Goal: Complete application form

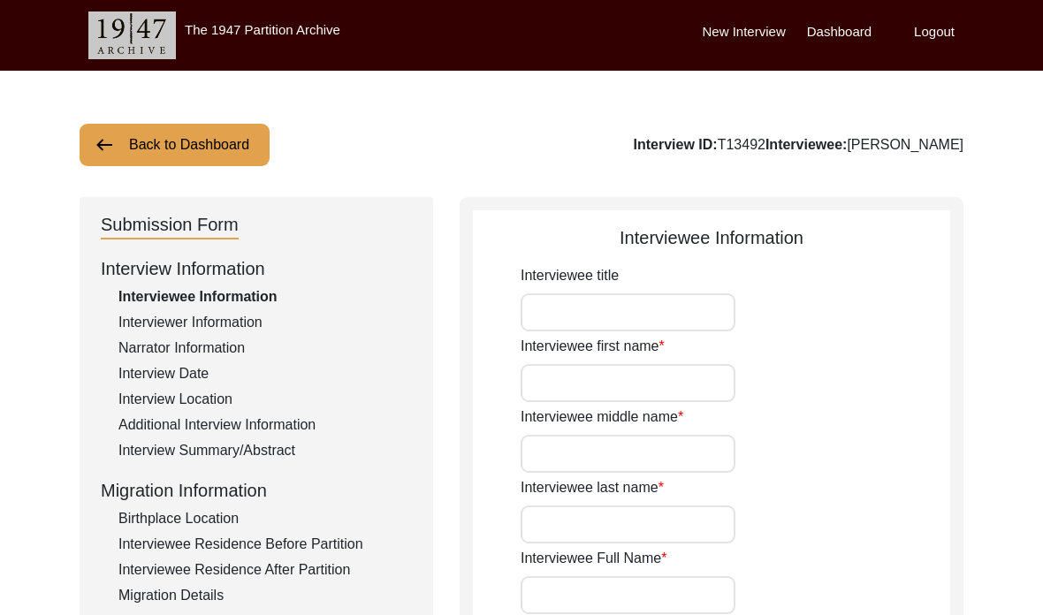
type input "Smt."
type input "[PERSON_NAME]"
type input "N/A"
type input "Saha"
type input "[PERSON_NAME]"
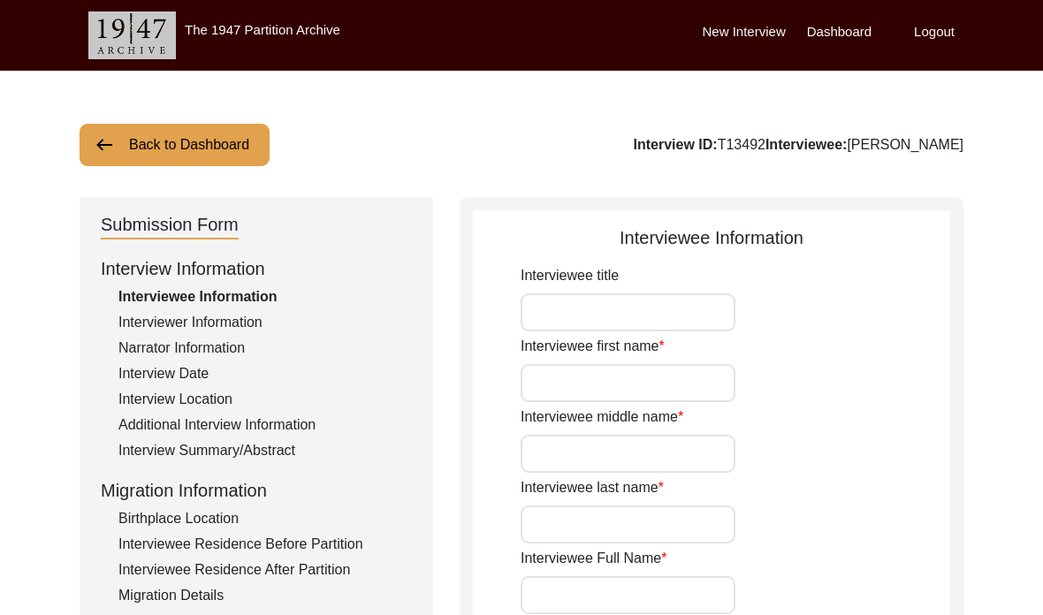
type input "[PERSON_NAME]"
type input "[DATE]"
type input "82"
type input "[DEMOGRAPHIC_DATA]"
type input "Bangla"
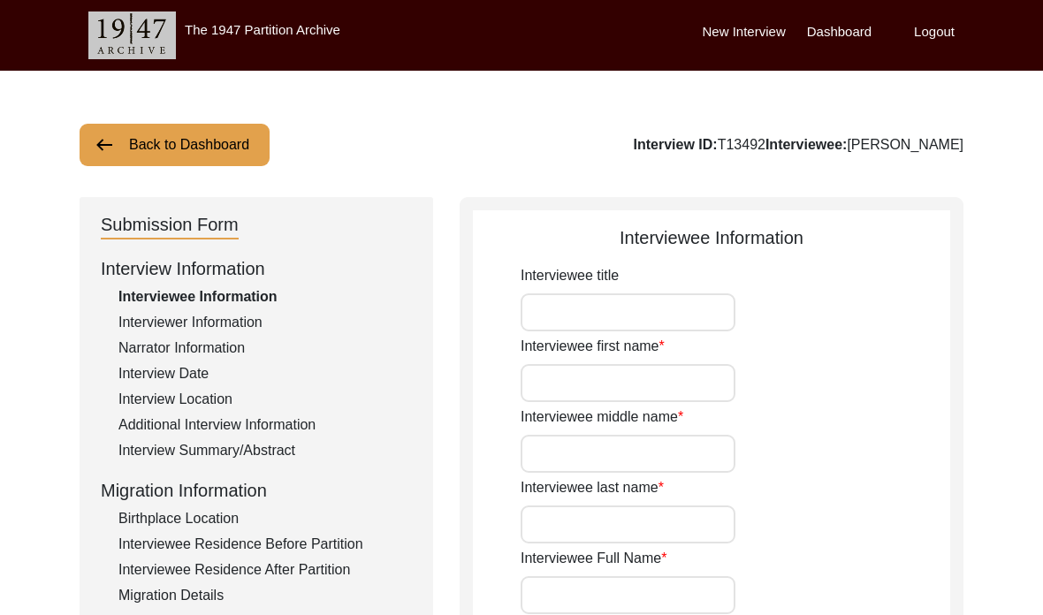
type input "[DEMOGRAPHIC_DATA]"
click at [117, 155] on button "Back to Dashboard" at bounding box center [175, 145] width 190 height 42
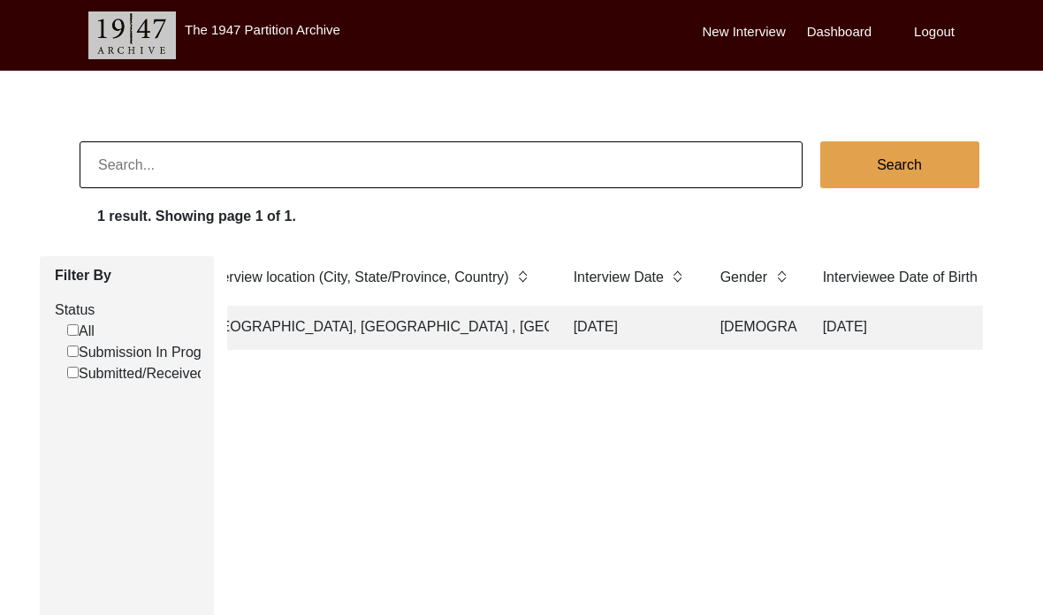
click at [919, 35] on label "Logout" at bounding box center [934, 32] width 41 height 20
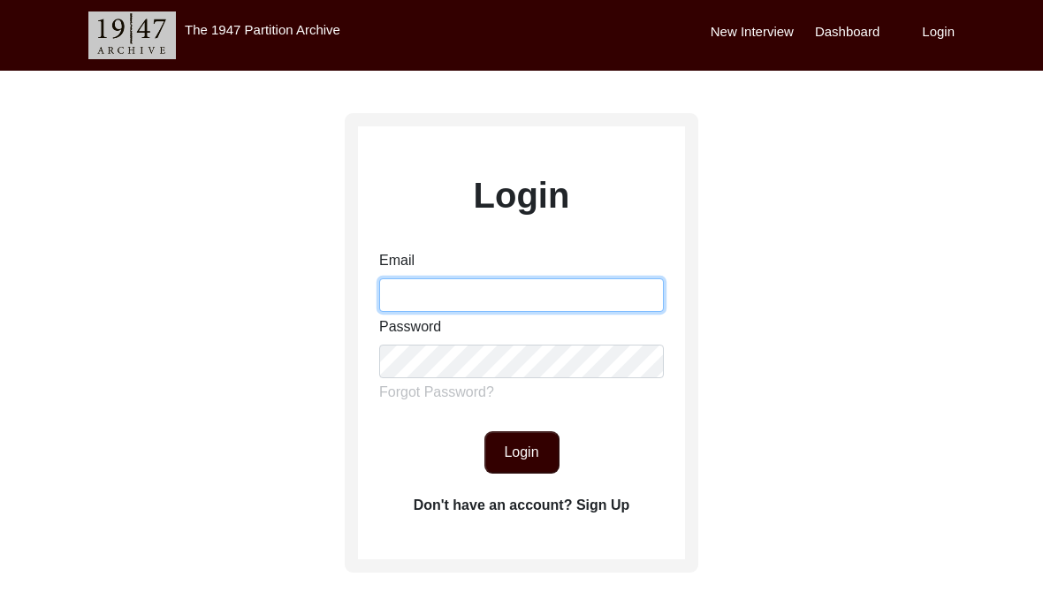
type input "[EMAIL_ADDRESS][DOMAIN_NAME]"
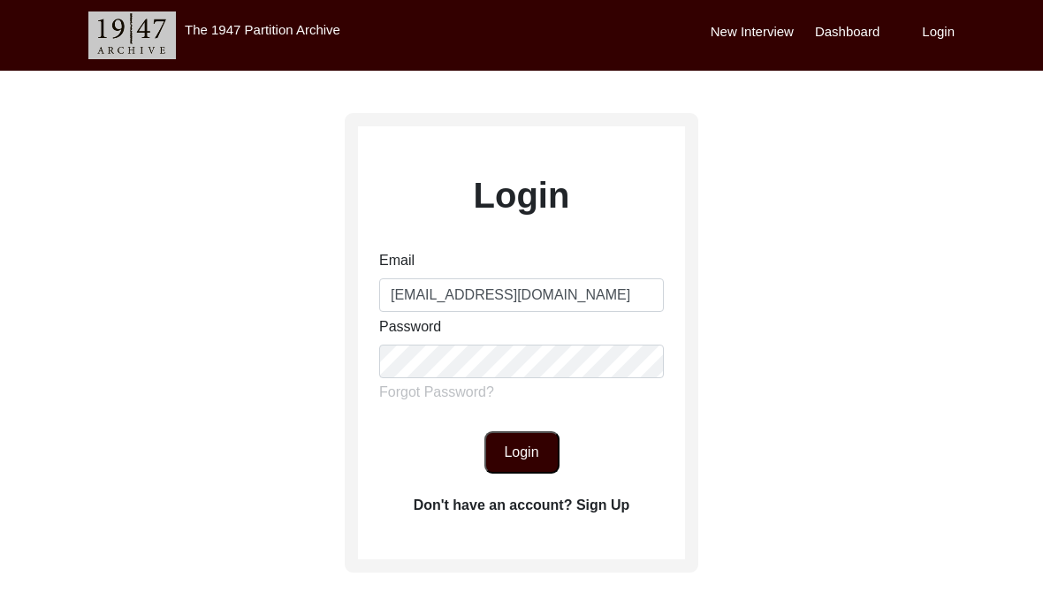
click at [506, 440] on button "Login" at bounding box center [521, 452] width 75 height 42
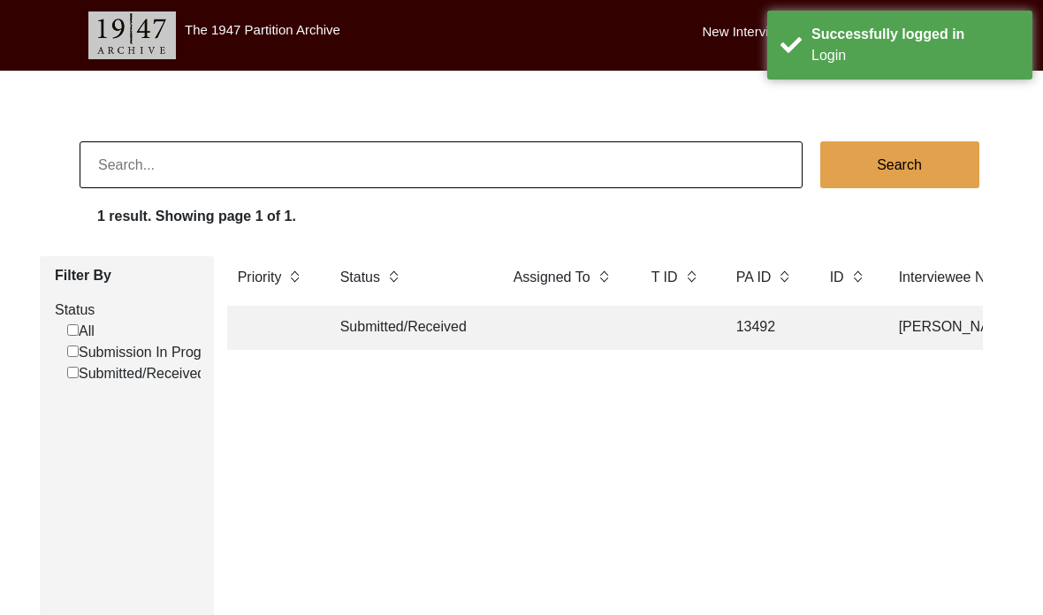
click at [616, 81] on body "The 1947 Partition Archive New Interview Dashboard Logout Search 1 result. Show…" at bounding box center [521, 453] width 1043 height 907
